Goal: Use online tool/utility: Utilize a website feature to perform a specific function

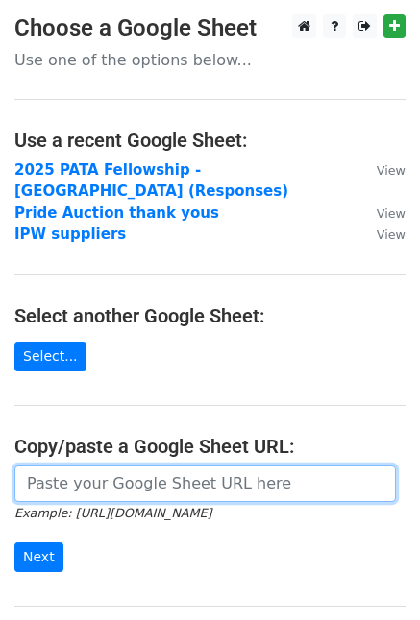
click at [168, 466] on input "url" at bounding box center [204, 484] width 381 height 36
paste input "[URL][DOMAIN_NAME]"
type input "[URL][DOMAIN_NAME]"
click at [14, 543] on input "Next" at bounding box center [38, 558] width 49 height 30
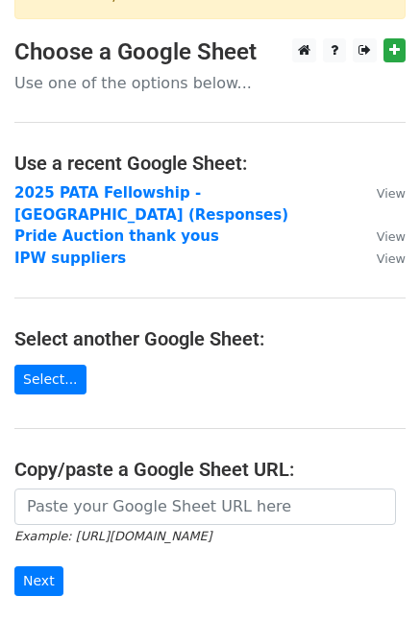
scroll to position [192, 0]
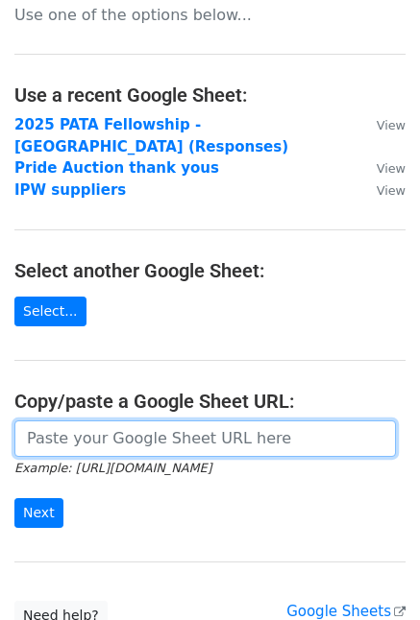
click at [111, 421] on input "url" at bounding box center [204, 439] width 381 height 36
paste input "https://docs.google.com/spreadsheets/d/14l22izVUTGESjoJvZwCbiTCPKMGqTRN9/edit?g…"
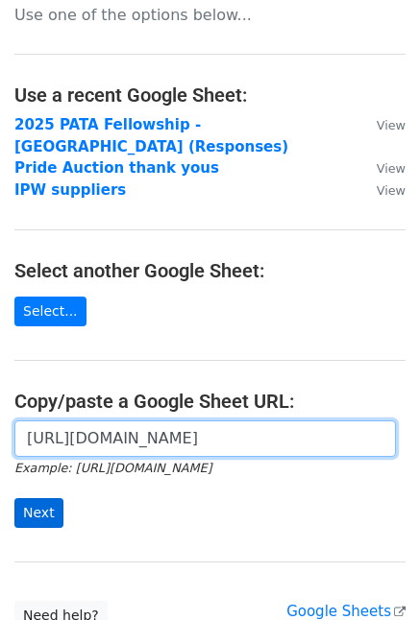
type input "https://docs.google.com/spreadsheets/d/14l22izVUTGESjoJvZwCbiTCPKMGqTRN9/edit?g…"
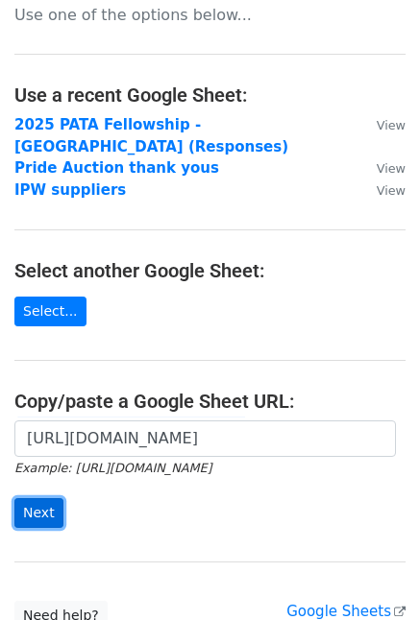
scroll to position [0, 0]
click at [40, 498] on input "Next" at bounding box center [38, 513] width 49 height 30
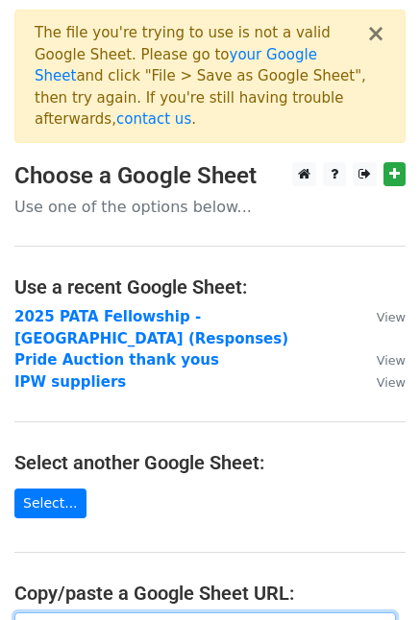
click at [126, 613] on input "url" at bounding box center [204, 631] width 381 height 36
paste input "https://docs.google.com/spreadsheets/d/14l22izVUTGESjoJvZwCbiTCPKMGqTRN9/edit?g…"
type input "https://docs.google.com/spreadsheets/d/14l22izVUTGESjoJvZwCbiTCPKMGqTRN9/edit?g…"
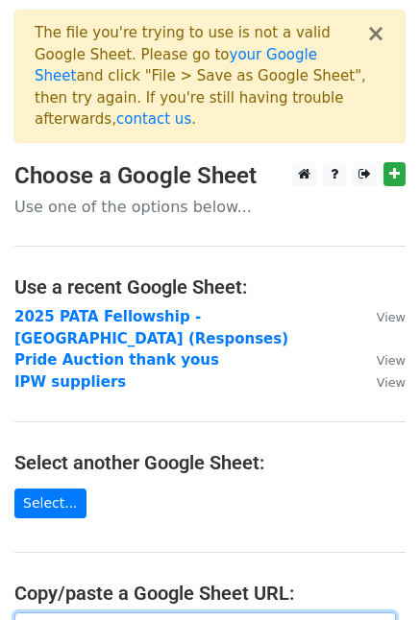
scroll to position [288, 0]
click at [114, 197] on p "Use one of the options below..." at bounding box center [209, 207] width 391 height 20
click at [110, 613] on input "url" at bounding box center [204, 631] width 381 height 36
paste input "[URL][DOMAIN_NAME]"
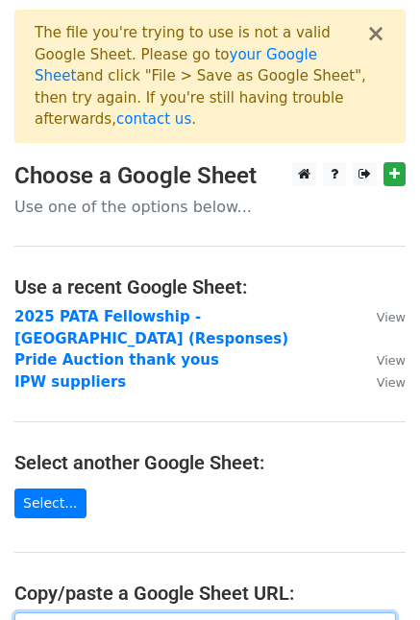
type input "[URL][DOMAIN_NAME]"
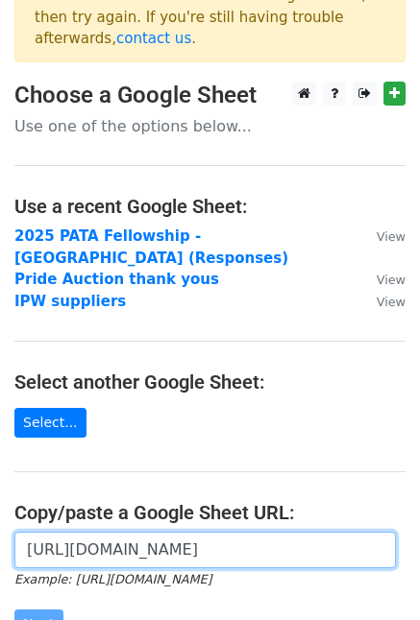
scroll to position [192, 0]
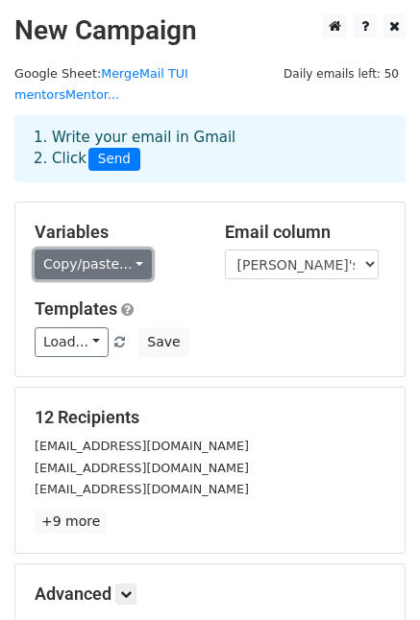
click at [98, 250] on link "Copy/paste..." at bounding box center [93, 265] width 117 height 30
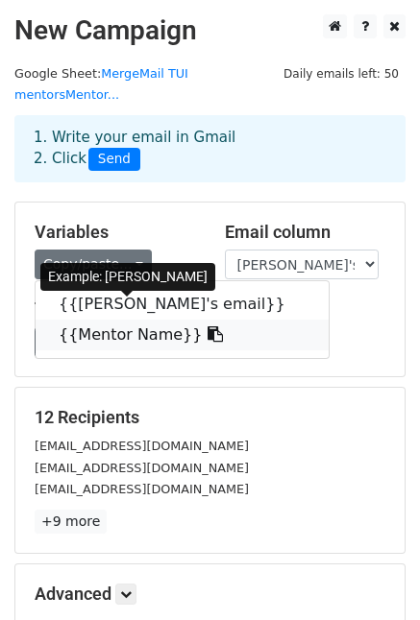
click at [120, 320] on link "{{Mentor Name}}" at bounding box center [182, 335] width 293 height 31
